Goal: Task Accomplishment & Management: Complete application form

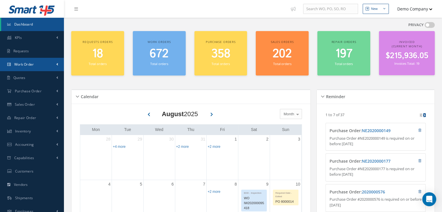
click at [43, 66] on link "Work Order" at bounding box center [32, 64] width 64 height 13
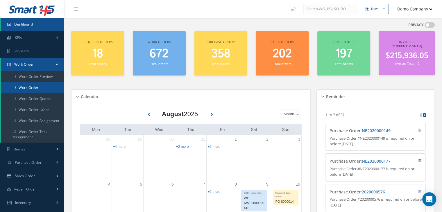
click at [50, 90] on link "Work Order" at bounding box center [32, 87] width 63 height 11
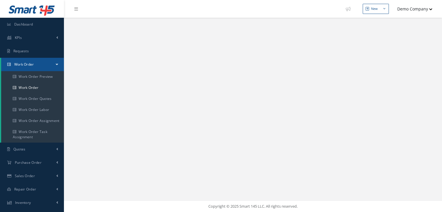
select select "25"
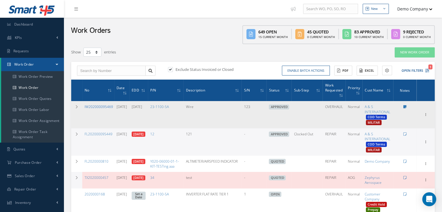
click at [79, 111] on td at bounding box center [76, 114] width 11 height 27
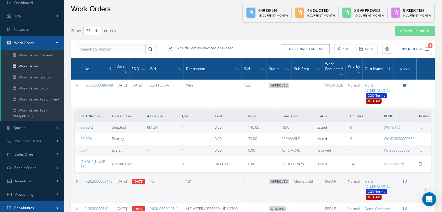
scroll to position [87, 0]
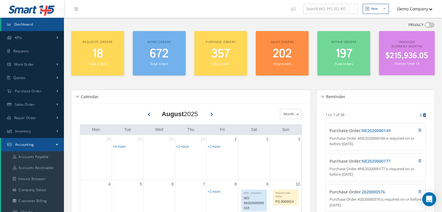
scroll to position [29, 0]
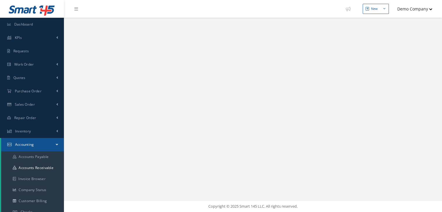
select select "25"
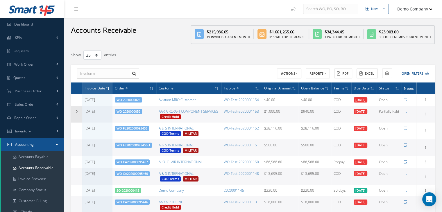
click at [77, 114] on td at bounding box center [76, 114] width 11 height 17
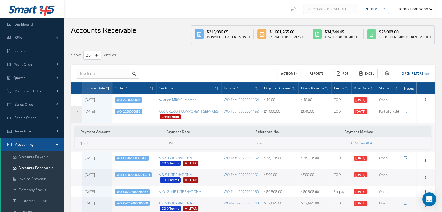
click at [78, 114] on td at bounding box center [76, 114] width 11 height 17
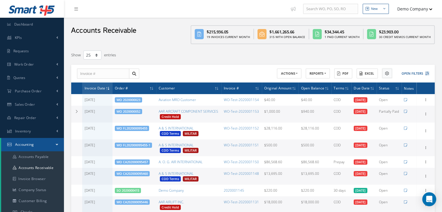
click at [384, 74] on button at bounding box center [387, 74] width 10 height 10
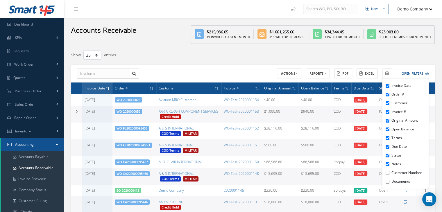
click at [409, 174] on label "Customer Number" at bounding box center [409, 172] width 36 height 5
click at [389, 174] on input "Customer Number" at bounding box center [387, 173] width 4 height 4
checkbox input "true"
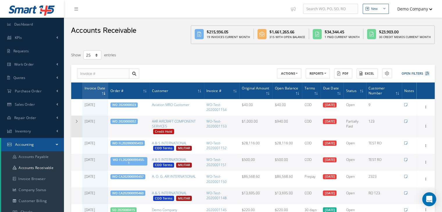
click at [77, 123] on td at bounding box center [76, 127] width 11 height 22
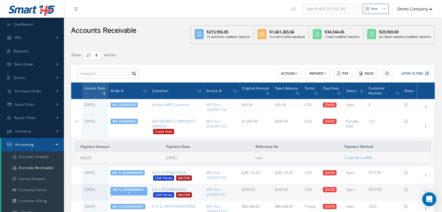
click at [128, 121] on link "WO 2020000052" at bounding box center [124, 121] width 24 height 4
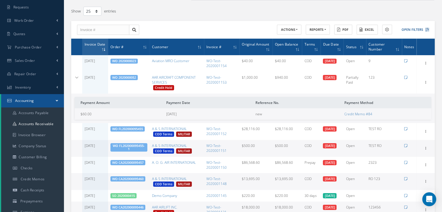
scroll to position [87, 0]
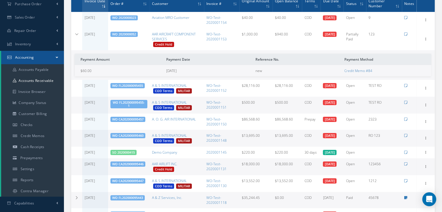
click at [127, 164] on link "WO CA202000095446" at bounding box center [127, 164] width 31 height 4
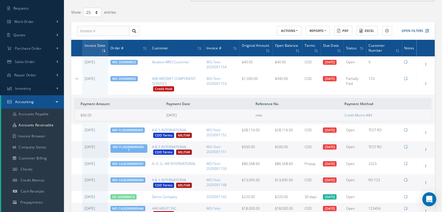
scroll to position [29, 0]
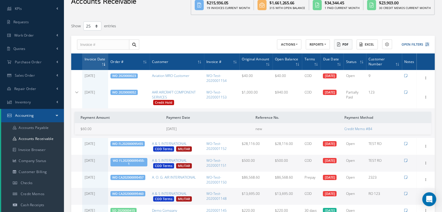
click at [344, 46] on button "PDF" at bounding box center [343, 44] width 18 height 10
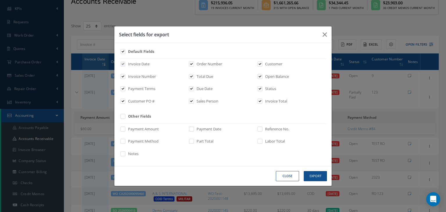
drag, startPoint x: 137, startPoint y: 117, endPoint x: 193, endPoint y: 137, distance: 59.4
click at [137, 116] on label "Other Fields" at bounding box center [139, 117] width 24 height 6
click at [125, 116] on input "checkbox" at bounding box center [123, 118] width 4 height 7
checkbox input "true"
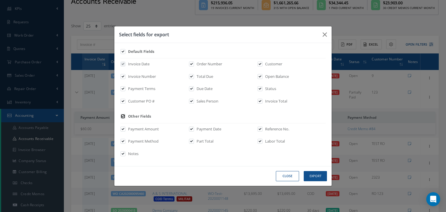
checkbox input "true"
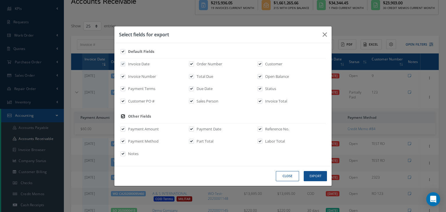
checkbox input "true"
click at [318, 174] on button "Export" at bounding box center [315, 176] width 23 height 10
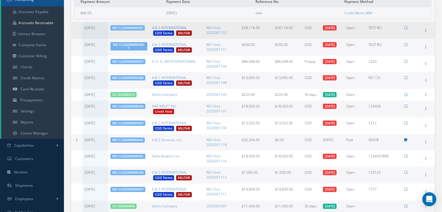
scroll to position [145, 0]
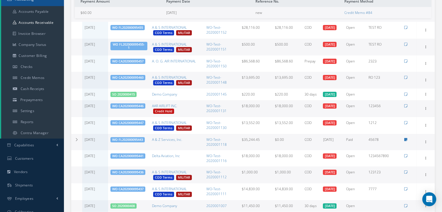
drag, startPoint x: 73, startPoint y: 141, endPoint x: 95, endPoint y: 143, distance: 22.4
click at [74, 141] on td at bounding box center [76, 142] width 11 height 16
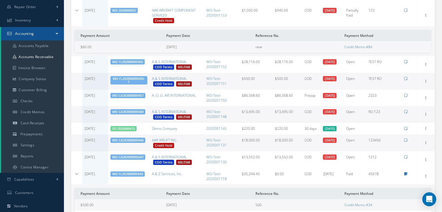
scroll to position [0, 0]
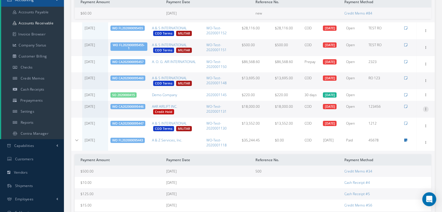
click at [427, 109] on icon at bounding box center [425, 108] width 6 height 5
click at [406, 112] on link "Manage Payments" at bounding box center [399, 113] width 46 height 8
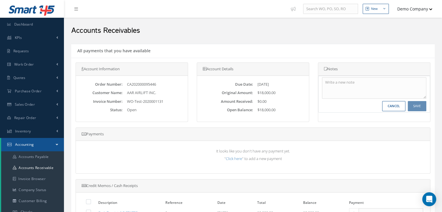
scroll to position [58, 0]
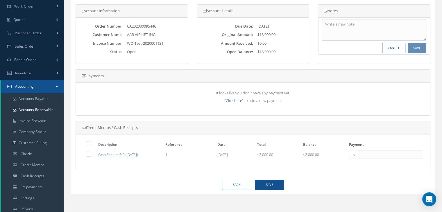
click at [236, 100] on link "Click here" at bounding box center [234, 100] width 16 height 5
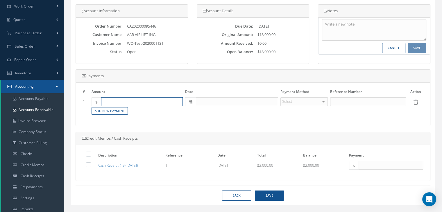
click at [147, 102] on input "number" at bounding box center [142, 101] width 82 height 9
type input "18000"
click at [246, 104] on input "text" at bounding box center [237, 101] width 82 height 9
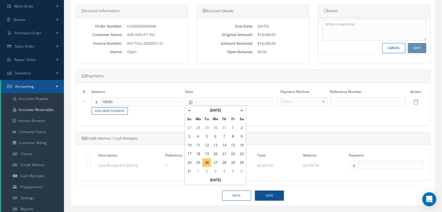
click at [207, 165] on td "26" at bounding box center [206, 162] width 9 height 9
type input "[DATE]"
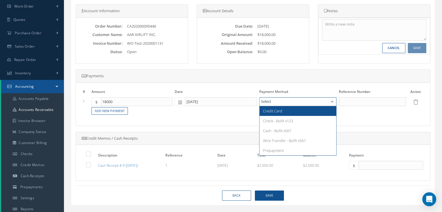
click at [301, 98] on div at bounding box center [297, 101] width 77 height 9
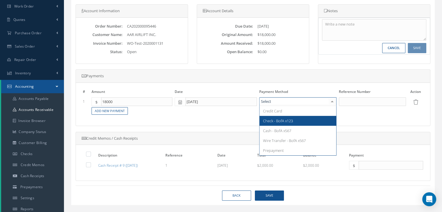
drag, startPoint x: 296, startPoint y: 122, endPoint x: 324, endPoint y: 114, distance: 29.3
click at [297, 122] on span "Check - BofA x123" at bounding box center [297, 121] width 77 height 10
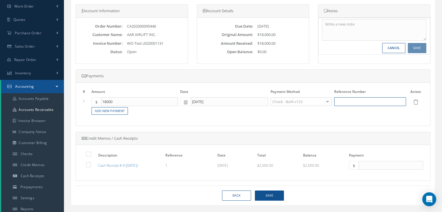
click at [357, 103] on input at bounding box center [370, 101] width 72 height 9
type input "12345"
click at [268, 195] on button "save" at bounding box center [269, 195] width 29 height 10
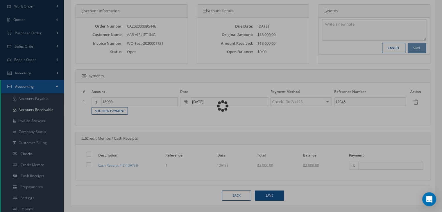
select select "25"
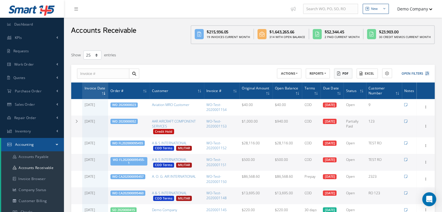
click at [341, 74] on button "PDF" at bounding box center [343, 74] width 18 height 10
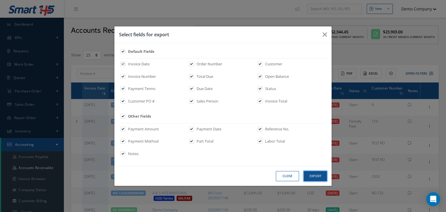
click at [316, 174] on button "Export" at bounding box center [315, 176] width 23 height 10
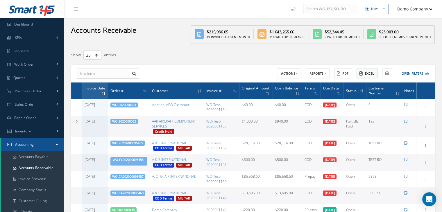
click at [366, 73] on button "Excel" at bounding box center [366, 74] width 21 height 10
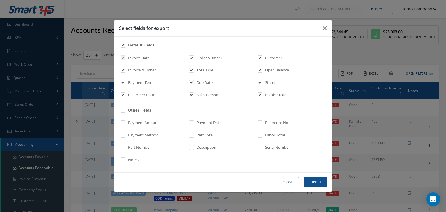
click at [132, 109] on label "Other Fields" at bounding box center [139, 110] width 24 height 6
click at [125, 109] on input "checkbox" at bounding box center [123, 112] width 4 height 7
checkbox input "true"
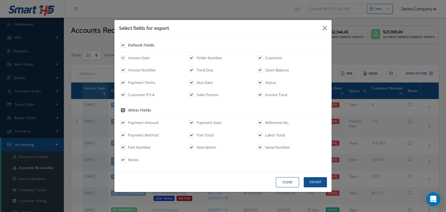
checkbox input "true"
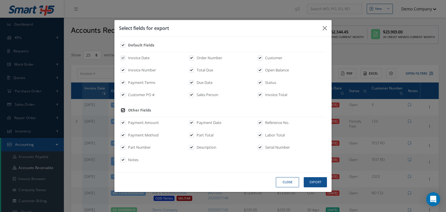
checkbox input "true"
click at [0, 0] on button "Export" at bounding box center [0, 0] width 0 height 0
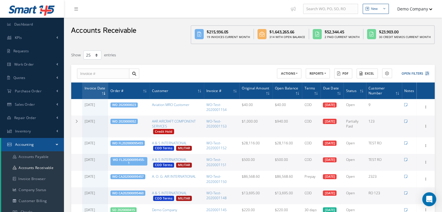
click at [364, 73] on button "Excel" at bounding box center [366, 74] width 21 height 10
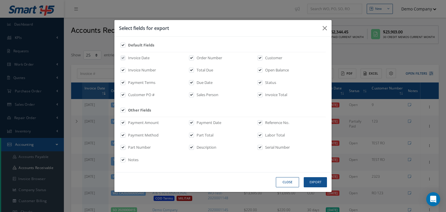
click at [134, 148] on label "Part Number" at bounding box center [139, 148] width 24 height 6
click at [125, 148] on input "checkbox" at bounding box center [123, 149] width 4 height 7
checkbox input "false"
drag, startPoint x: 197, startPoint y: 146, endPoint x: 203, endPoint y: 146, distance: 5.8
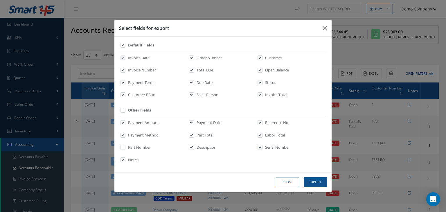
click at [199, 146] on label "Description" at bounding box center [205, 148] width 21 height 6
drag, startPoint x: 269, startPoint y: 148, endPoint x: 178, endPoint y: 163, distance: 92.7
click at [267, 150] on label "Serial Number" at bounding box center [277, 148] width 26 height 6
drag, startPoint x: 134, startPoint y: 161, endPoint x: 204, endPoint y: 152, distance: 71.4
click at [135, 160] on label "Notes" at bounding box center [133, 160] width 12 height 6
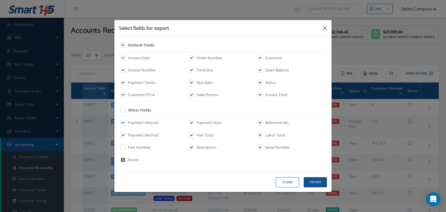
click at [125, 160] on input "checkbox" at bounding box center [123, 162] width 4 height 7
checkbox input "false"
click at [273, 136] on label "Labor Total" at bounding box center [274, 135] width 21 height 6
click at [262, 136] on input "checkbox" at bounding box center [260, 137] width 4 height 7
checkbox input "false"
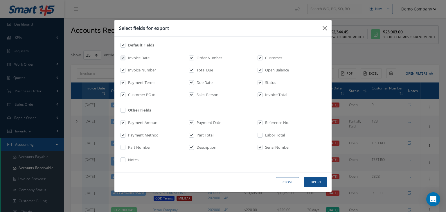
click at [199, 136] on label "Part Total" at bounding box center [204, 135] width 18 height 6
click at [194, 136] on input "checkbox" at bounding box center [192, 137] width 4 height 7
checkbox input "false"
click at [198, 149] on label "Description" at bounding box center [205, 148] width 21 height 6
click at [196, 148] on label "Description" at bounding box center [205, 148] width 21 height 6
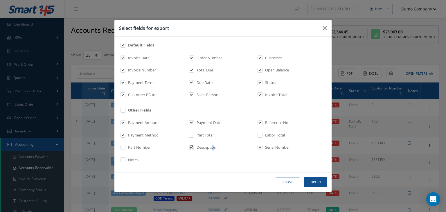
click at [194, 148] on input "checkbox" at bounding box center [192, 149] width 4 height 7
checkbox input "false"
click at [275, 148] on label "Serial Number" at bounding box center [277, 148] width 26 height 6
click at [260, 147] on input "checkbox" at bounding box center [260, 149] width 4 height 7
checkbox input "false"
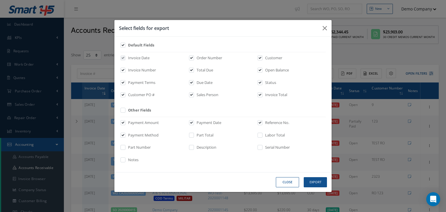
click at [0, 0] on div "Payment Amount Payment Date Reference No. Payment Method Part Total Labor Total…" at bounding box center [0, 0] width 0 height 0
click at [0, 0] on button "Export" at bounding box center [0, 0] width 0 height 0
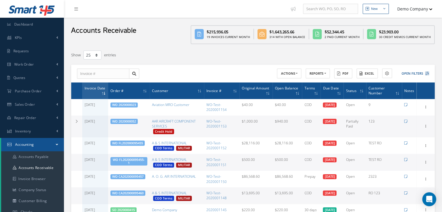
click at [186, 57] on div "Show 10 25 50 100 entries" at bounding box center [175, 55] width 217 height 10
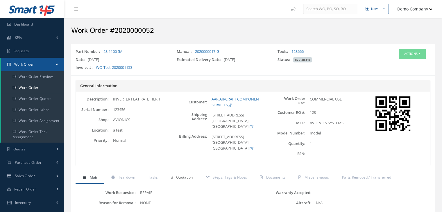
click at [179, 180] on span "Quotation" at bounding box center [184, 177] width 17 height 5
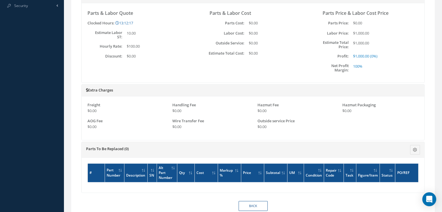
scroll to position [339, 0]
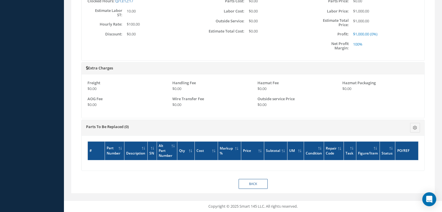
click at [239, 118] on div "Freight $0.00 Handling Fee $0.00 Hazmat Fee $0.00 Hazmat Packaging $0.00 AOG Fee" at bounding box center [253, 96] width 342 height 44
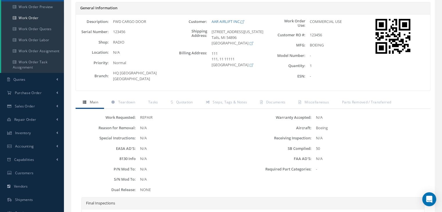
scroll to position [51, 0]
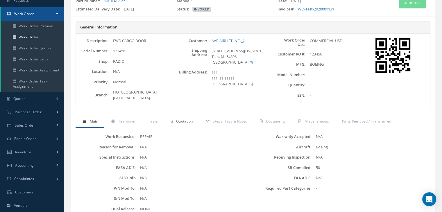
click at [183, 128] on link "Quotation" at bounding box center [180, 122] width 35 height 12
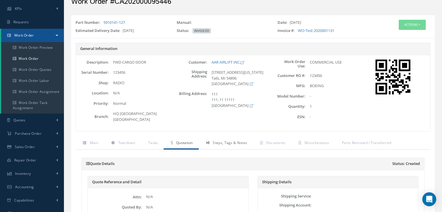
scroll to position [0, 0]
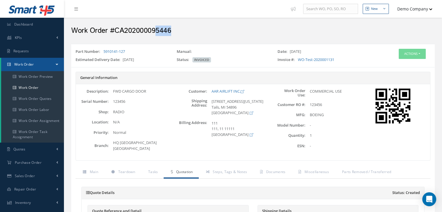
drag, startPoint x: 154, startPoint y: 30, endPoint x: 189, endPoint y: 31, distance: 35.1
click at [188, 32] on h2 "Work Order #CA202000095446" at bounding box center [252, 30] width 363 height 9
click at [189, 32] on h2 "Work Order #CA202000095446" at bounding box center [252, 30] width 363 height 9
drag, startPoint x: 184, startPoint y: 32, endPoint x: 114, endPoint y: 37, distance: 71.0
click at [114, 37] on div "Work Order #CA202000095446" at bounding box center [253, 29] width 372 height 17
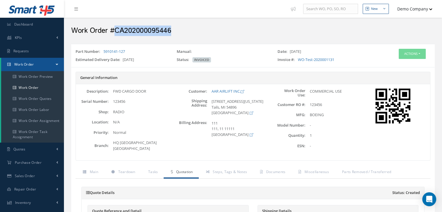
copy h2 "CA202000095446"
click at [194, 36] on div "Work Order #CA202000095446" at bounding box center [253, 29] width 372 height 17
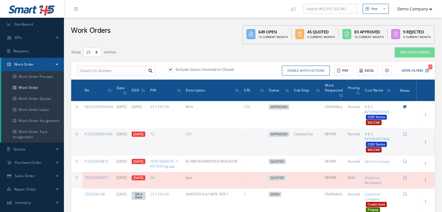
select select "25"
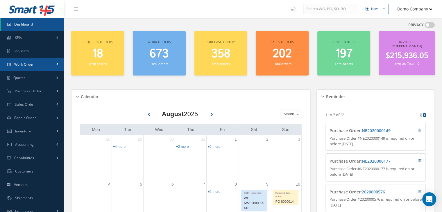
click at [42, 63] on link "Work Order" at bounding box center [32, 64] width 64 height 13
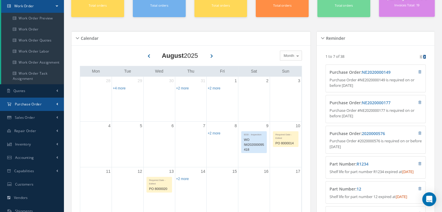
scroll to position [58, 0]
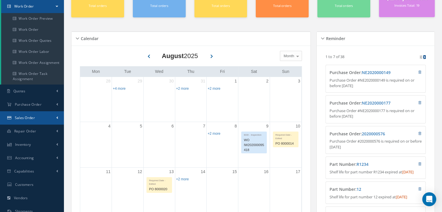
click at [35, 116] on link "Sales Order" at bounding box center [32, 117] width 64 height 13
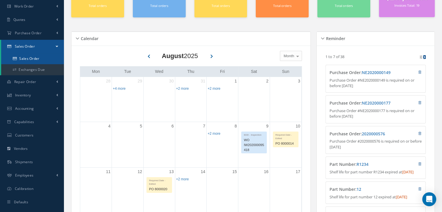
click at [39, 62] on link "Sales Order" at bounding box center [32, 58] width 63 height 11
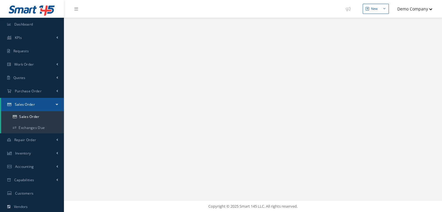
select select "25"
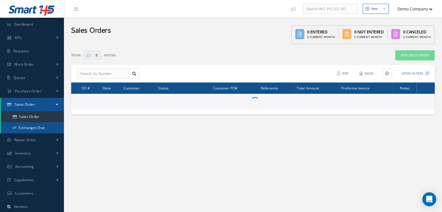
click at [38, 130] on link "Exchanges Due" at bounding box center [32, 127] width 63 height 11
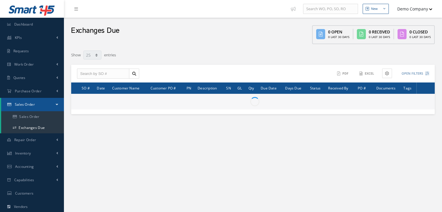
select select "25"
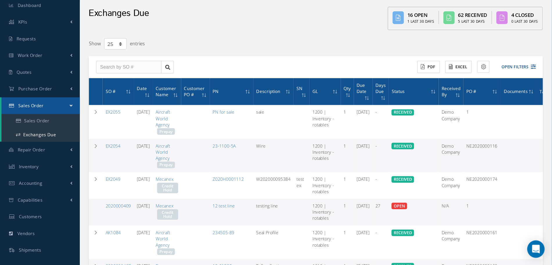
scroll to position [58, 0]
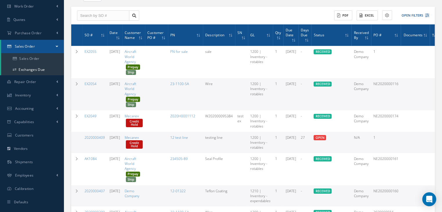
click at [274, 17] on div "ACTIONS Receive Payments Select Customer Demo Company Aircraft World Agency BI …" at bounding box center [342, 15] width 178 height 10
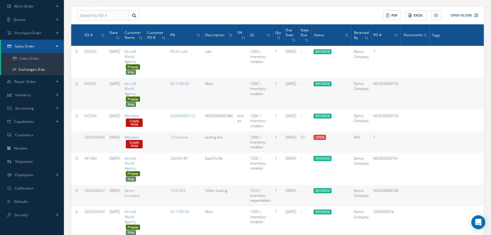
click at [297, 11] on div "ACTIONS Receive Payments Select Customer Demo Company Aircraft World Agency BI …" at bounding box center [378, 15] width 202 height 10
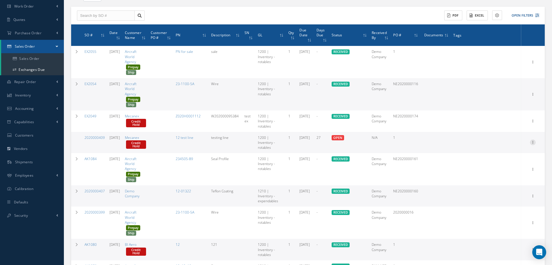
click at [441, 141] on icon at bounding box center [533, 141] width 6 height 5
click at [441, 145] on link "Receive" at bounding box center [506, 146] width 46 height 8
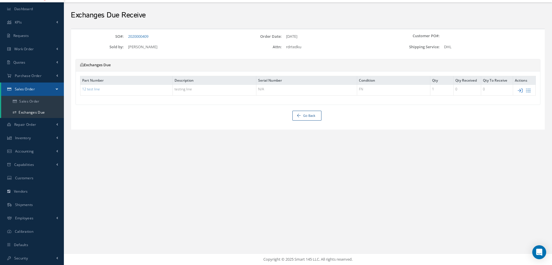
click at [441, 91] on icon at bounding box center [520, 90] width 5 height 5
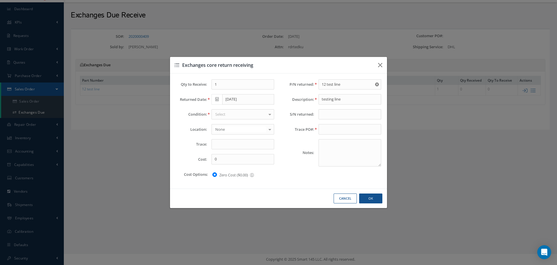
click at [230, 117] on div "Select" at bounding box center [243, 114] width 63 height 10
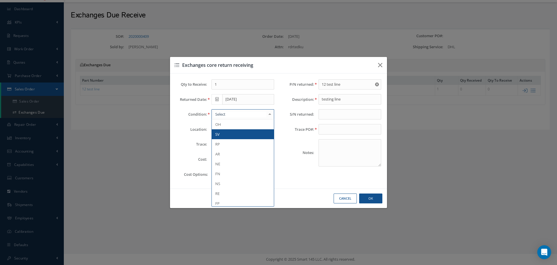
click at [235, 138] on span "SV" at bounding box center [243, 134] width 62 height 10
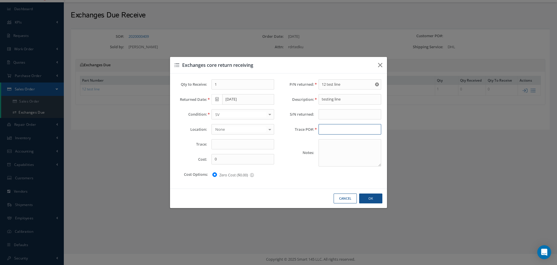
click at [341, 132] on input "text" at bounding box center [350, 129] width 63 height 10
type input "3456"
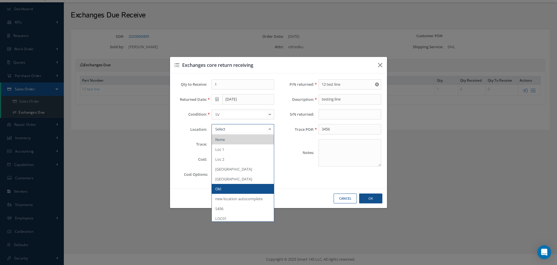
click at [229, 190] on span "Okl" at bounding box center [243, 189] width 62 height 10
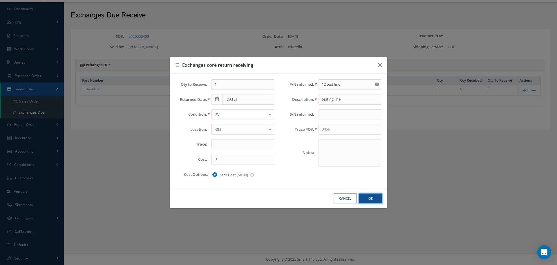
click at [376, 197] on button "Ok" at bounding box center [370, 198] width 23 height 10
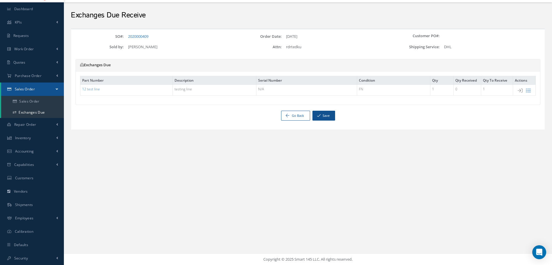
drag, startPoint x: 125, startPoint y: 37, endPoint x: 163, endPoint y: 34, distance: 37.3
click at [162, 35] on div "2020000409" at bounding box center [176, 37] width 105 height 6
copy link "2020000409"
click at [329, 113] on button "Save" at bounding box center [323, 116] width 23 height 10
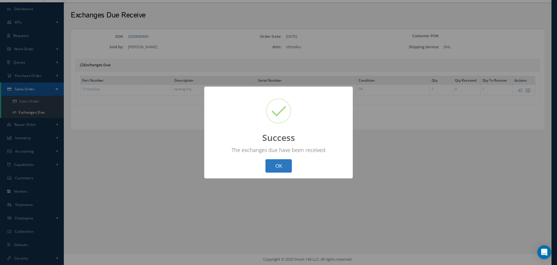
click at [281, 168] on button "OK" at bounding box center [279, 166] width 26 height 14
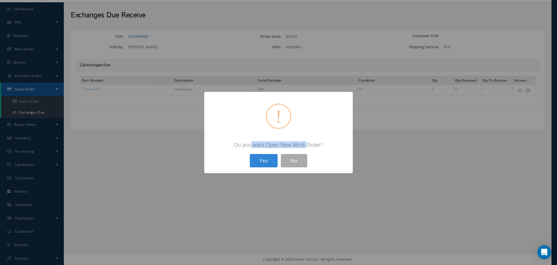
drag, startPoint x: 253, startPoint y: 147, endPoint x: 307, endPoint y: 142, distance: 54.2
click at [307, 142] on div "Do you want Open New Work Order?" at bounding box center [278, 144] width 137 height 7
click at [260, 165] on button "Yes" at bounding box center [264, 161] width 28 height 14
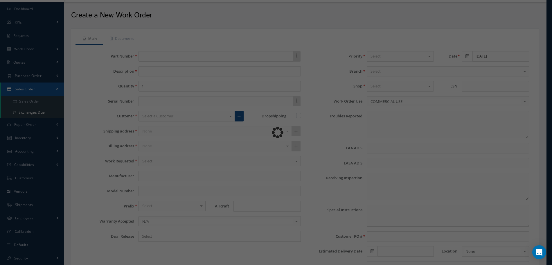
type input "12 test line"
type input "SO #2020000409"
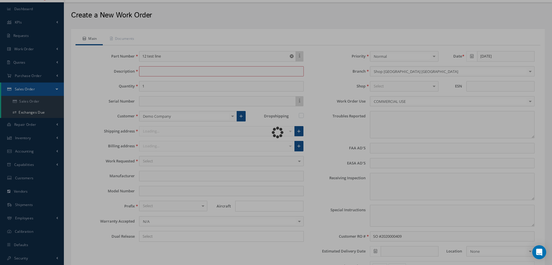
type input "faa aads"
type input "EASA ADS"
type textarea "NO VISUAL DAMAGE"
type input "[DATE]"
type input "testing line"
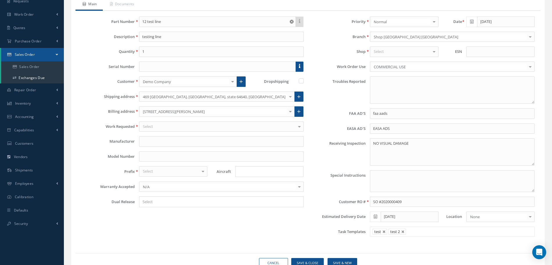
scroll to position [76, 0]
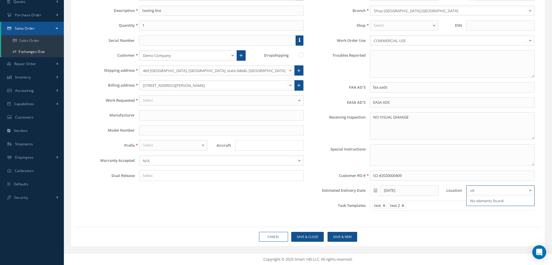
type input "o"
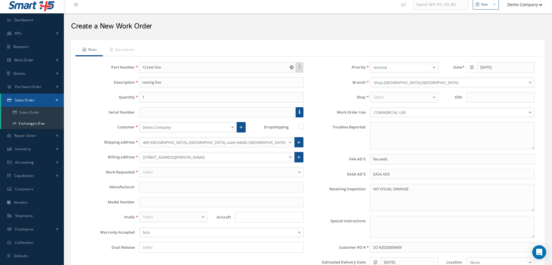
scroll to position [3, 0]
drag, startPoint x: 141, startPoint y: 68, endPoint x: 161, endPoint y: 68, distance: 19.2
click at [159, 68] on input "12 test line" at bounding box center [217, 68] width 157 height 10
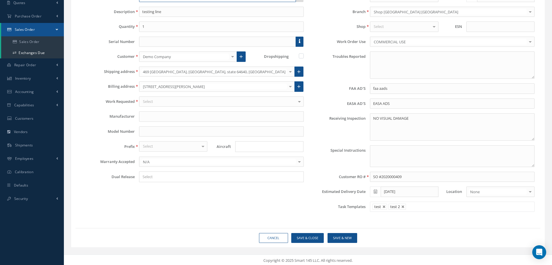
scroll to position [76, 0]
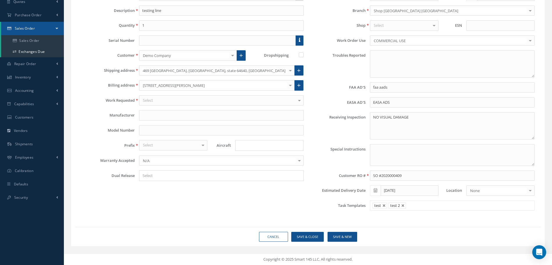
click at [163, 147] on div "Select" at bounding box center [173, 145] width 68 height 10
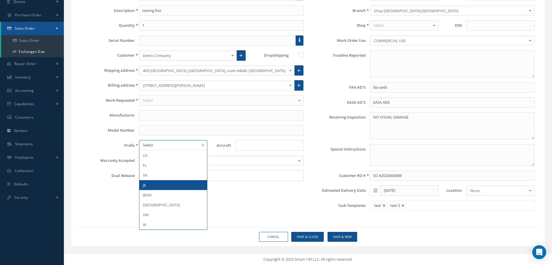
click at [170, 187] on span "jb" at bounding box center [173, 185] width 68 height 10
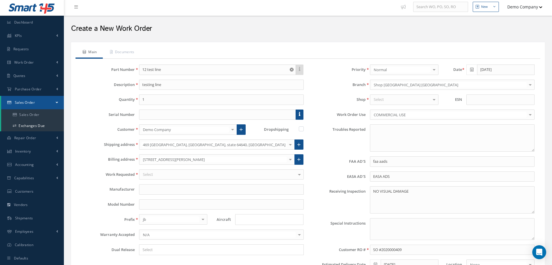
scroll to position [0, 0]
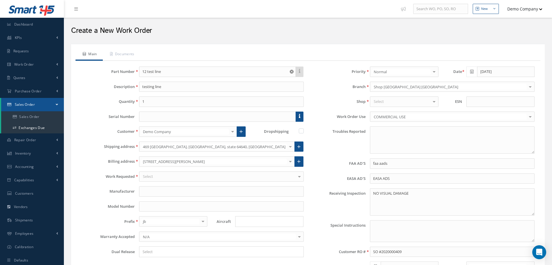
click at [441, 12] on button "Demo Company" at bounding box center [522, 8] width 41 height 11
click at [441, 21] on link "Administration" at bounding box center [519, 20] width 46 height 10
click at [441, 1] on ul "New New Work Order New Purchase Order New Customer Quote New Sales Order New Re…" at bounding box center [477, 9] width 158 height 18
click at [441, 6] on button "Demo Company" at bounding box center [522, 8] width 41 height 11
click at [441, 57] on link "Logout" at bounding box center [519, 59] width 46 height 10
